Goal: Transaction & Acquisition: Book appointment/travel/reservation

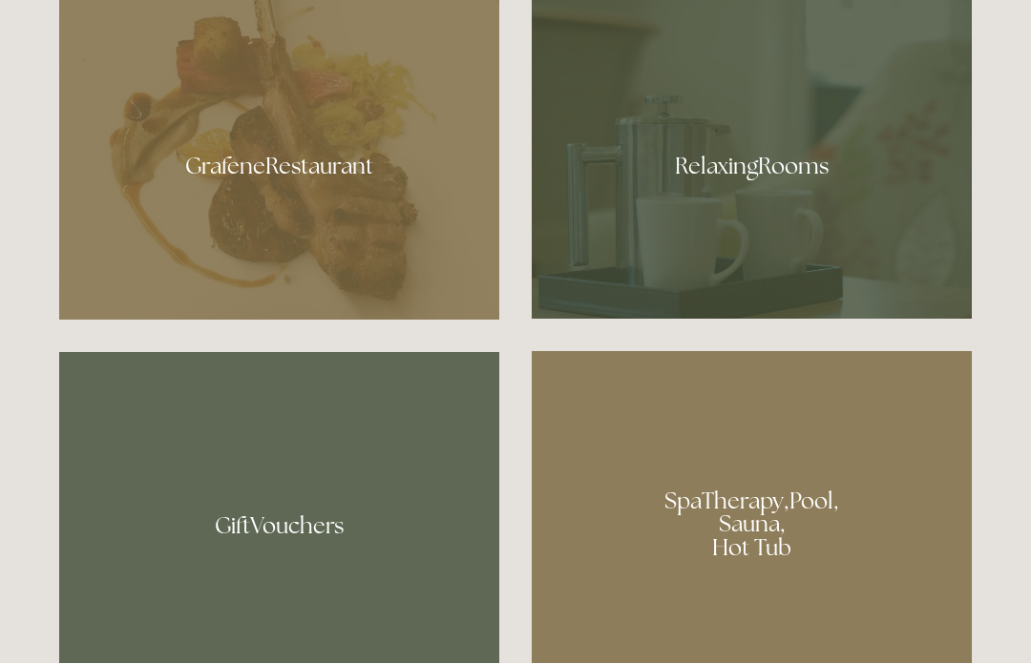
scroll to position [1143, 0]
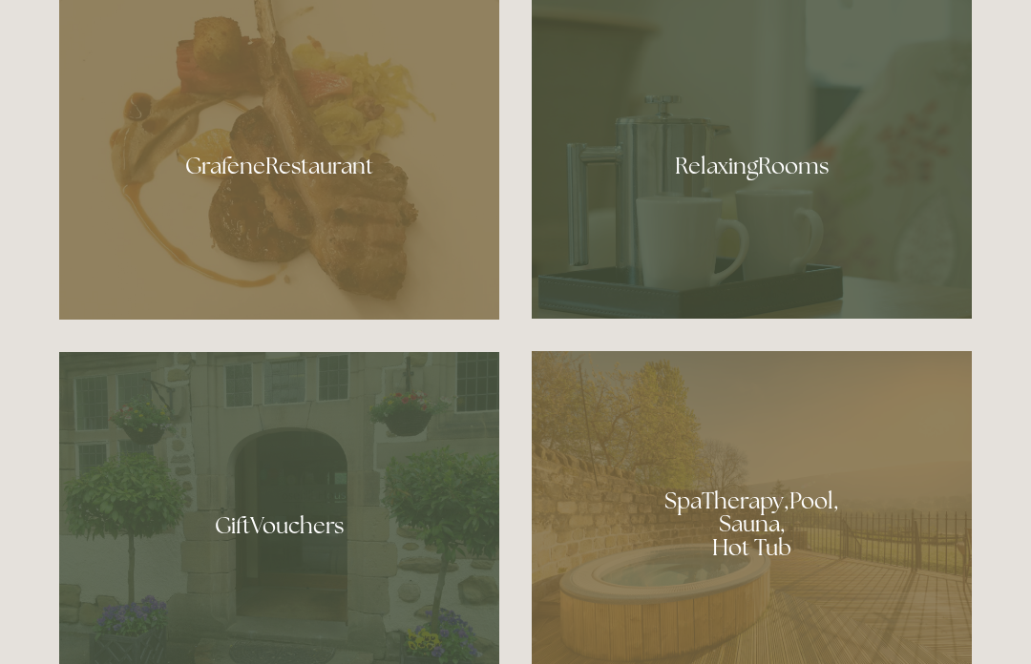
click at [785, 274] on div at bounding box center [752, 158] width 440 height 321
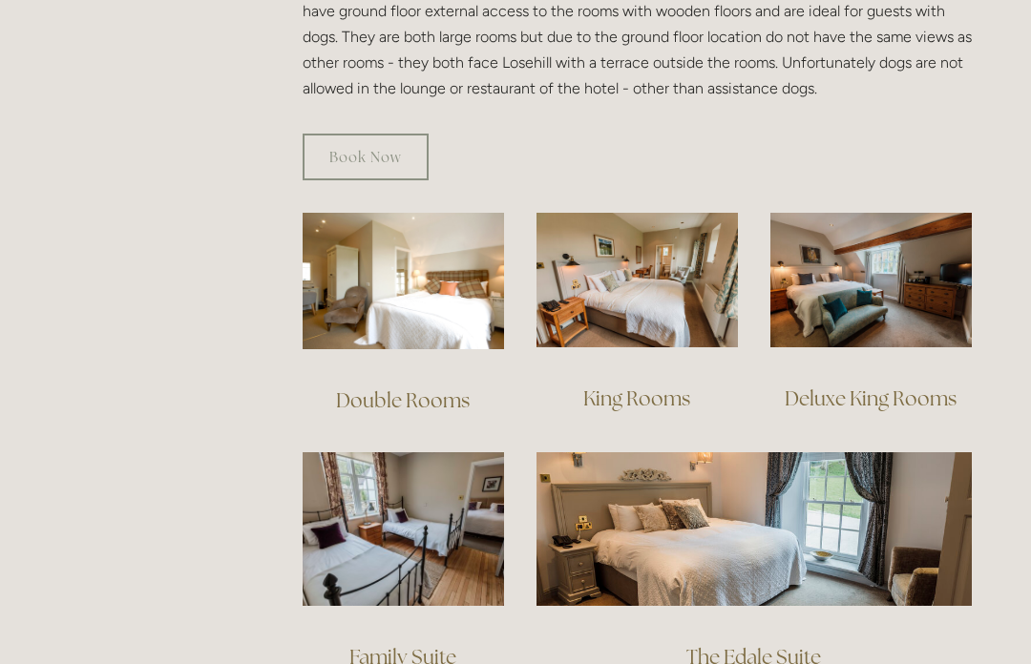
scroll to position [1191, 0]
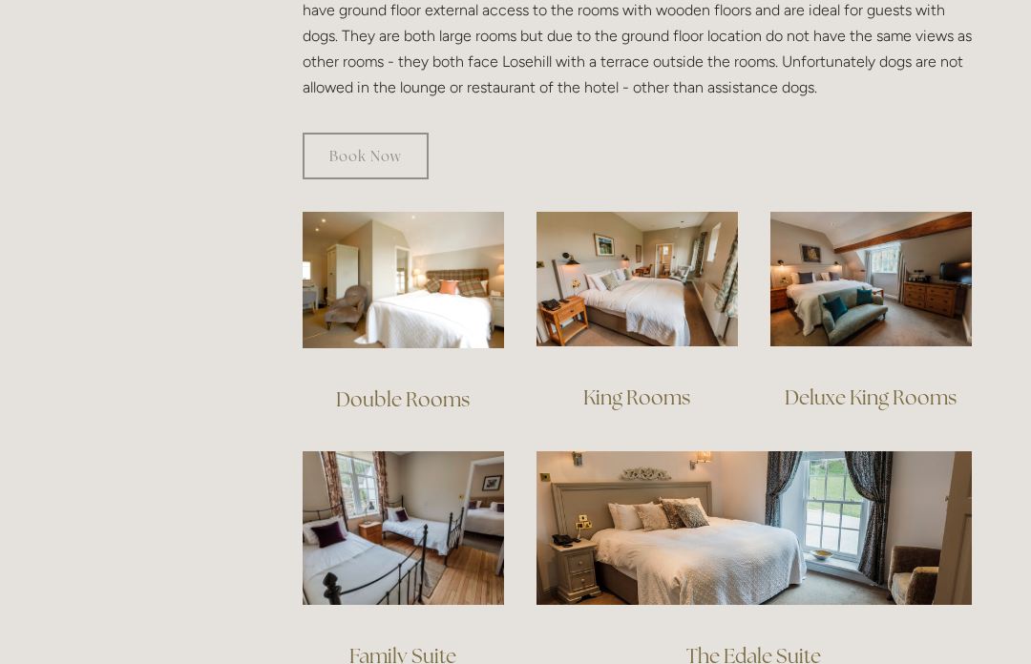
click at [663, 266] on img at bounding box center [636, 279] width 201 height 135
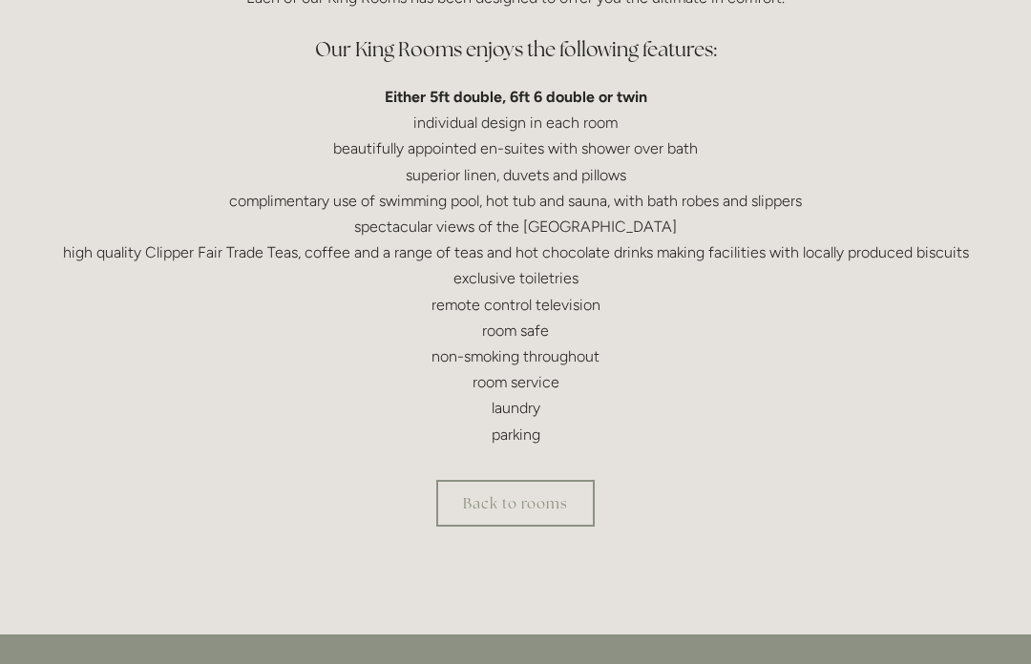
scroll to position [598, 0]
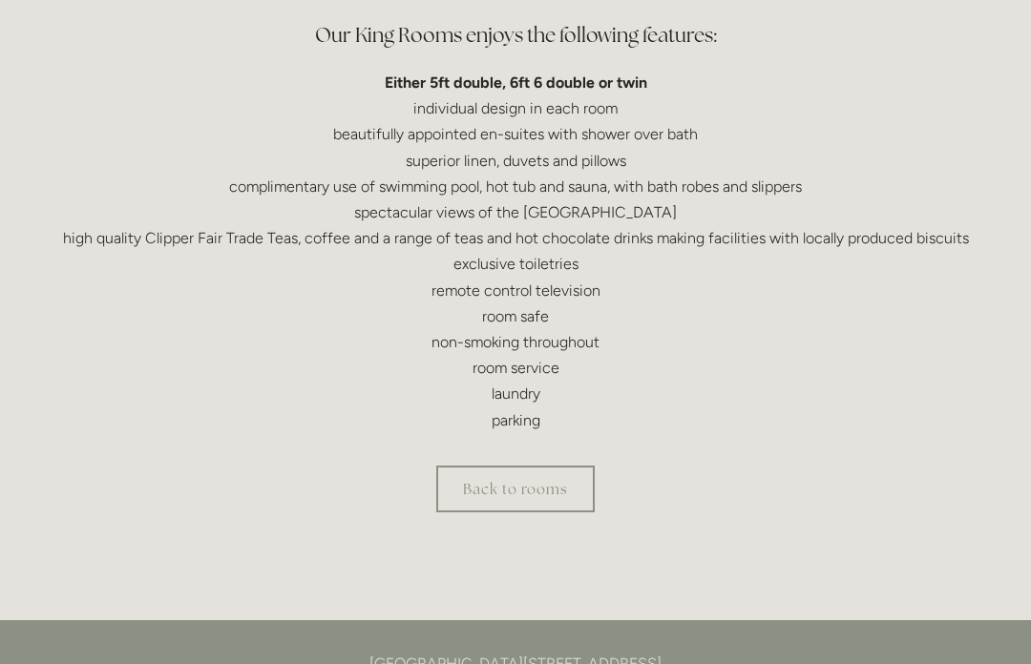
click at [513, 491] on link "Back to rooms" at bounding box center [515, 489] width 158 height 47
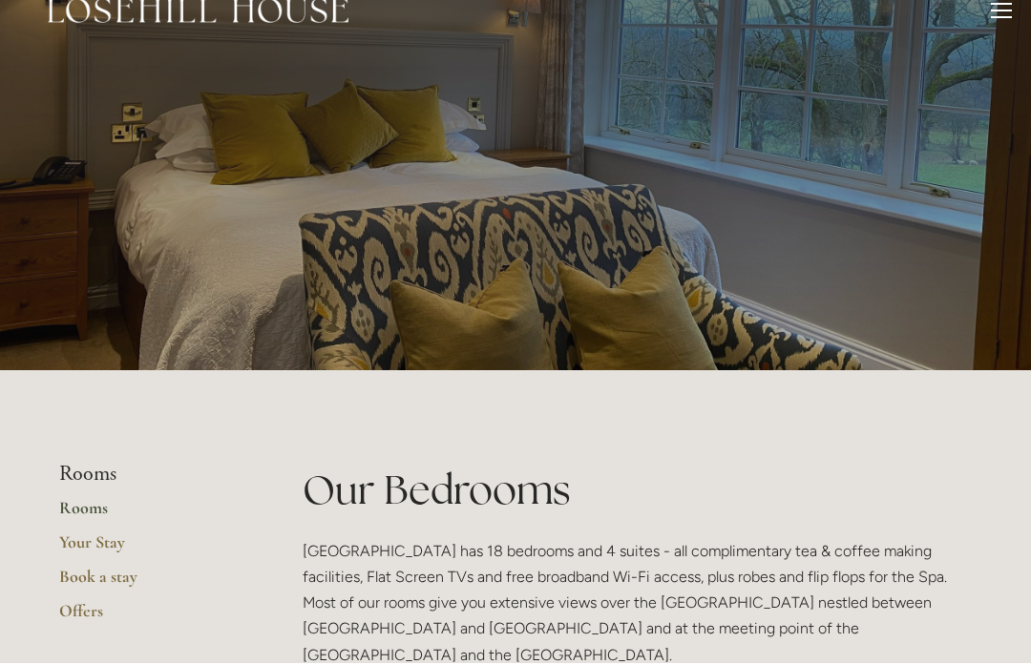
scroll to position [31, 0]
click at [125, 589] on link "Book a stay" at bounding box center [150, 583] width 182 height 34
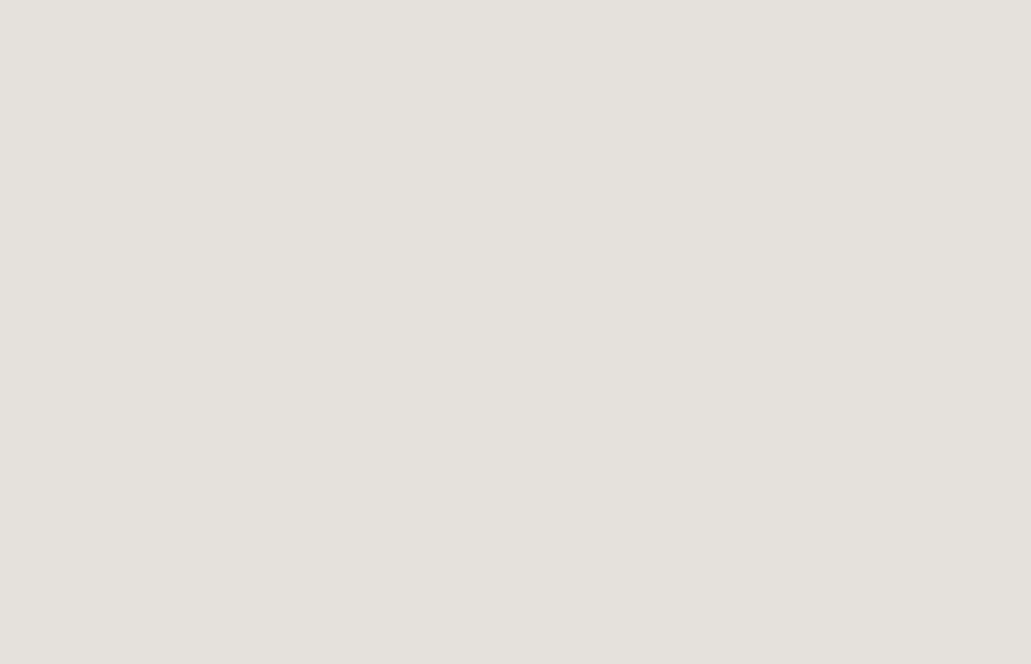
scroll to position [943, 0]
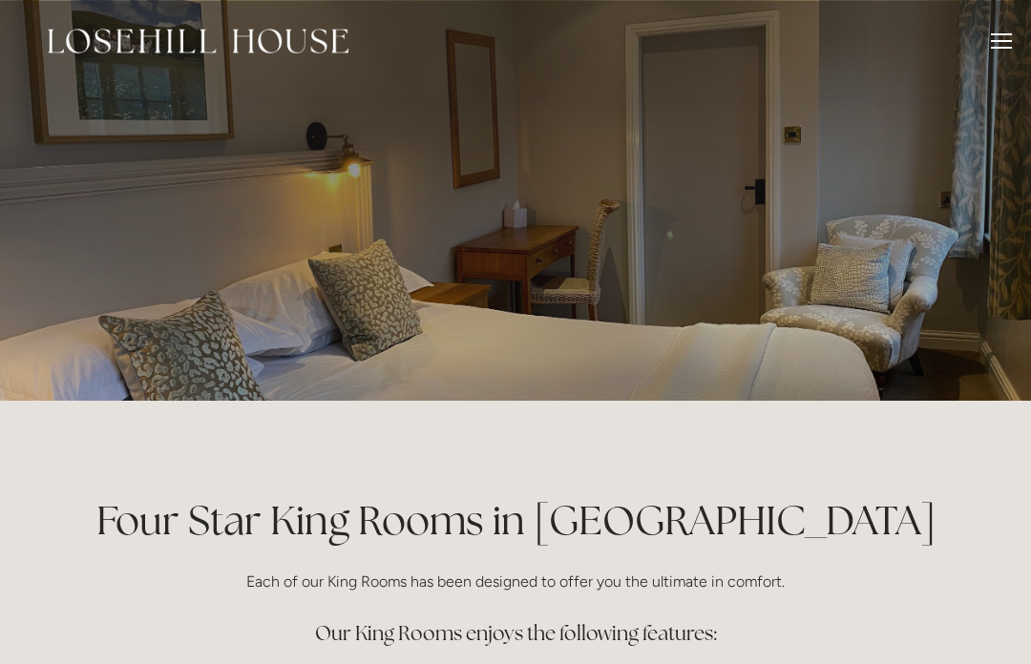
scroll to position [-12, 0]
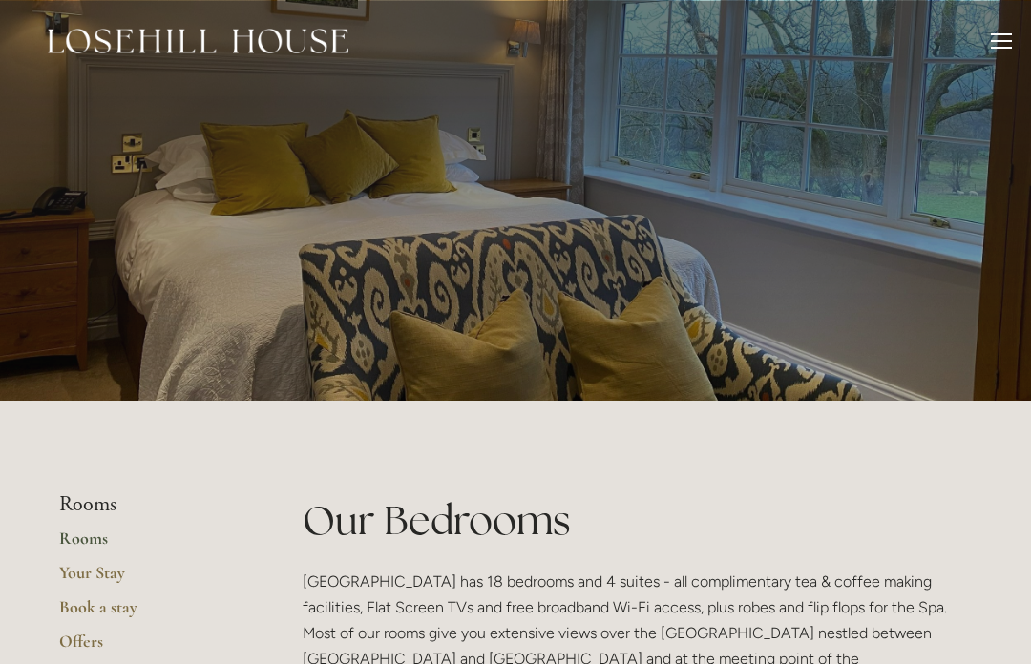
scroll to position [1258, 0]
